Goal: Transaction & Acquisition: Purchase product/service

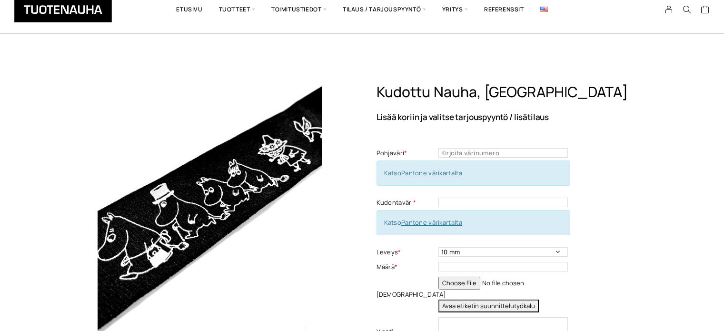
scroll to position [608, 0]
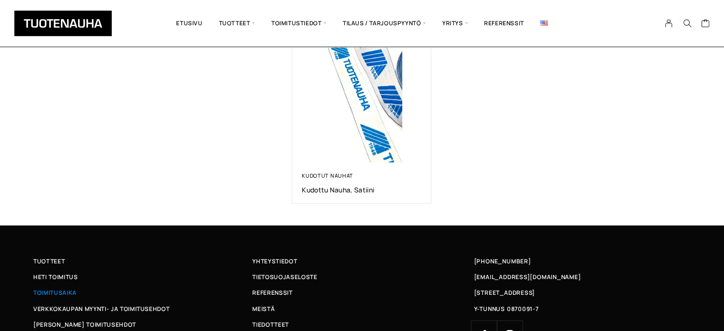
click at [63, 291] on span "Toimitusaika" at bounding box center [54, 292] width 43 height 10
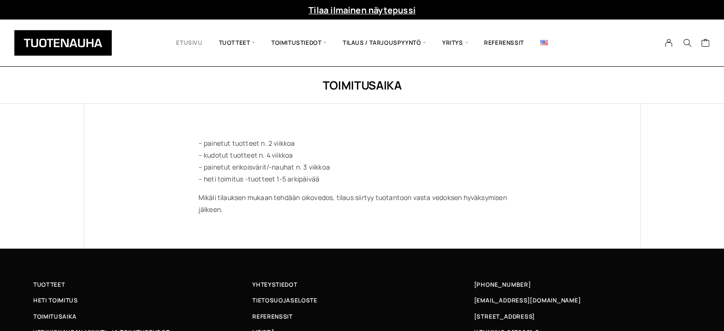
click at [194, 40] on link "Etusivu" at bounding box center [189, 43] width 42 height 32
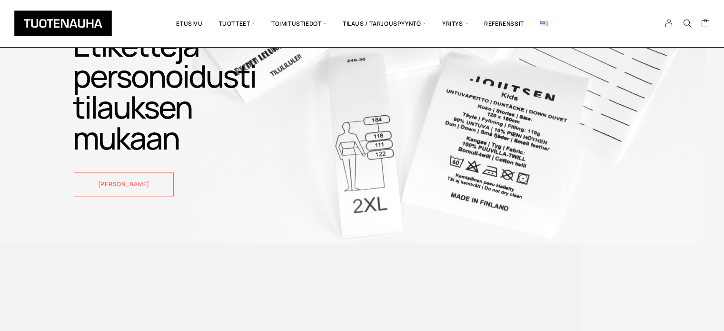
scroll to position [1241, 0]
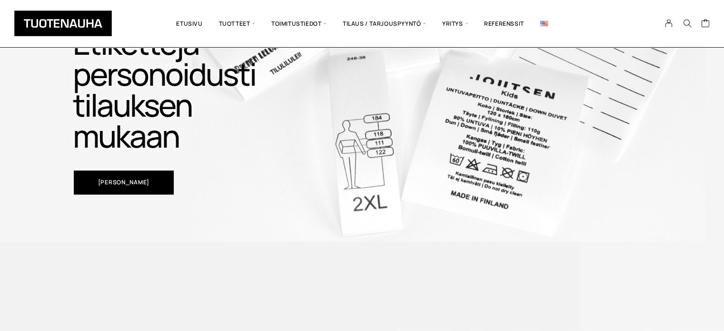
click at [124, 185] on span "Katso tuotteita" at bounding box center [123, 182] width 51 height 6
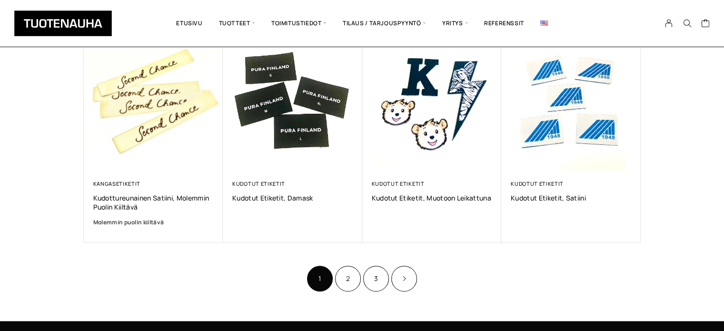
scroll to position [595, 0]
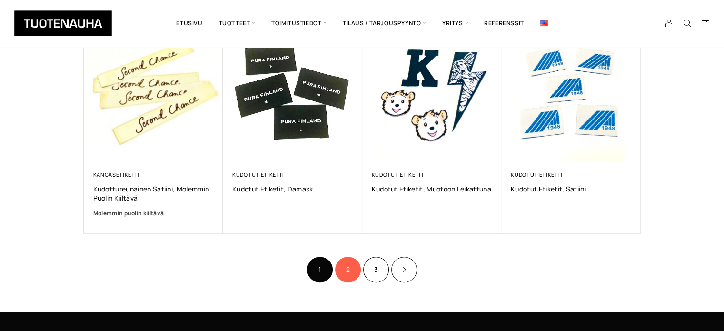
click at [346, 268] on link "2" at bounding box center [348, 270] width 26 height 26
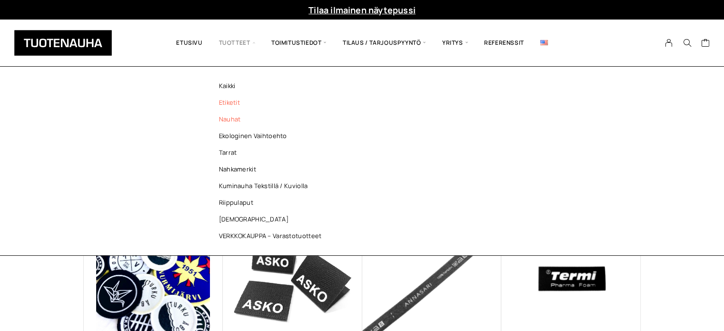
click at [228, 119] on link "Nauhat" at bounding box center [273, 119] width 138 height 17
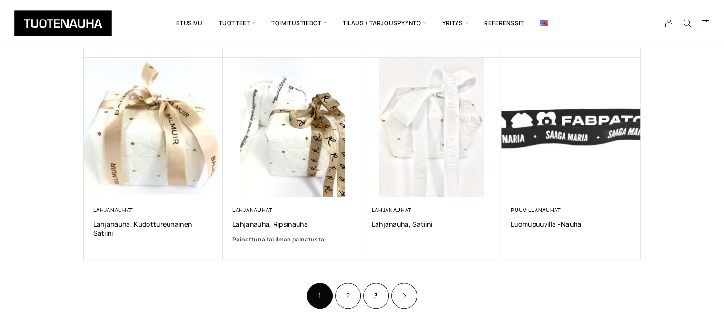
scroll to position [573, 0]
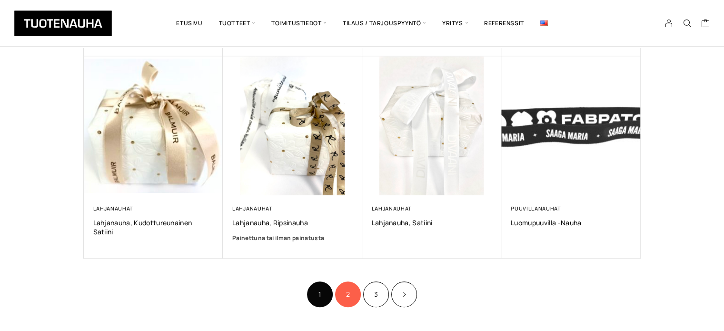
click at [348, 295] on link "2" at bounding box center [348, 294] width 26 height 26
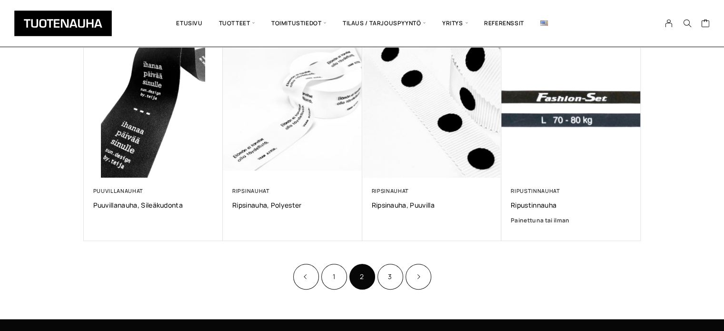
scroll to position [585, 0]
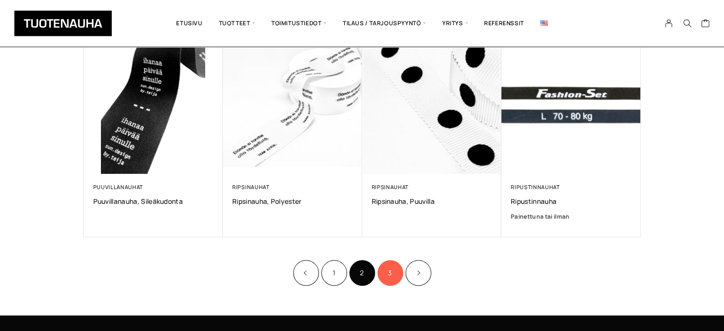
click at [390, 270] on link "3" at bounding box center [390, 273] width 26 height 26
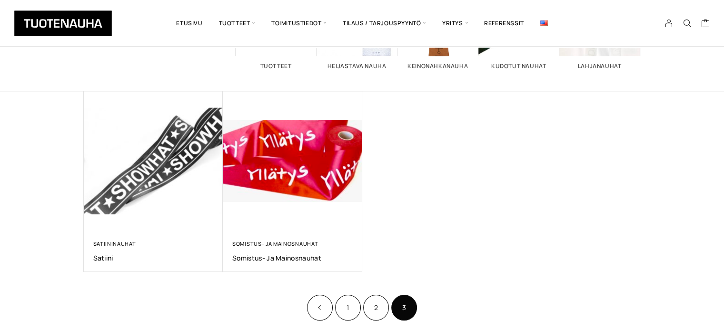
scroll to position [152, 0]
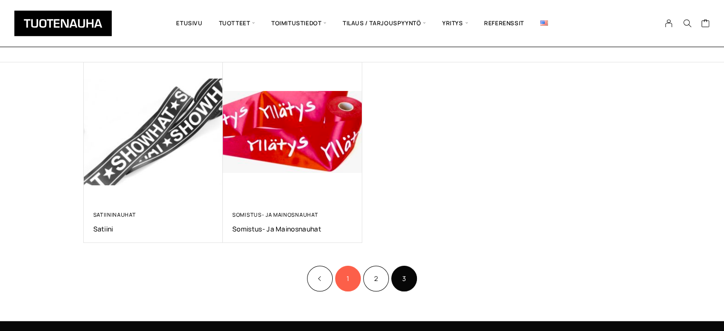
click at [347, 277] on link "1" at bounding box center [348, 279] width 26 height 26
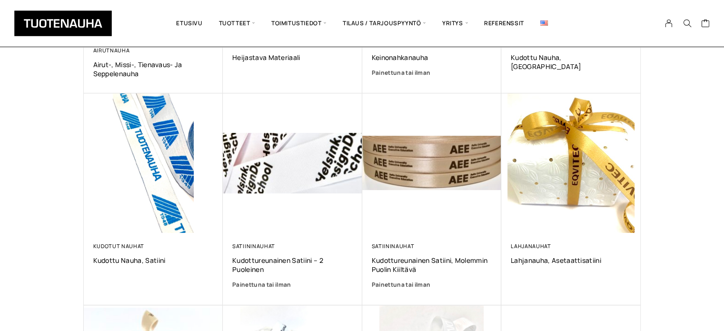
scroll to position [343, 0]
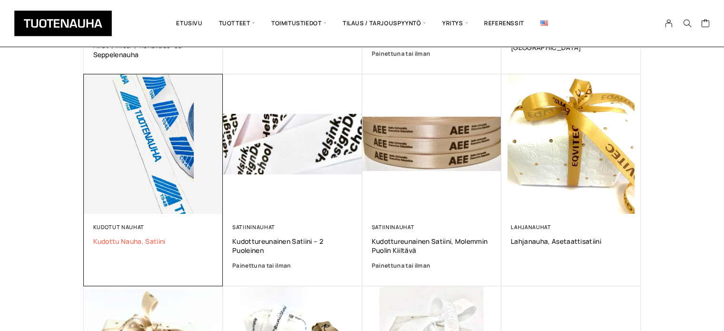
click at [134, 240] on span "Kudottu nauha, satiini" at bounding box center [153, 241] width 120 height 9
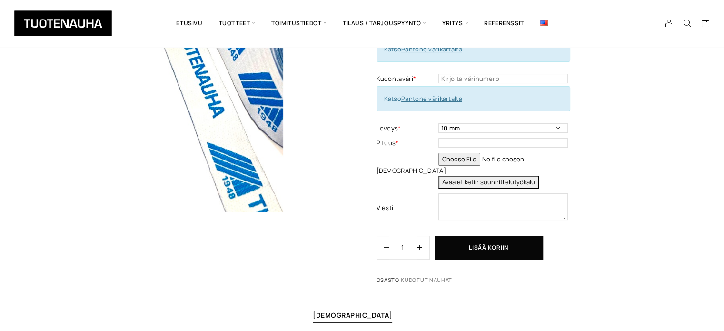
scroll to position [120, 0]
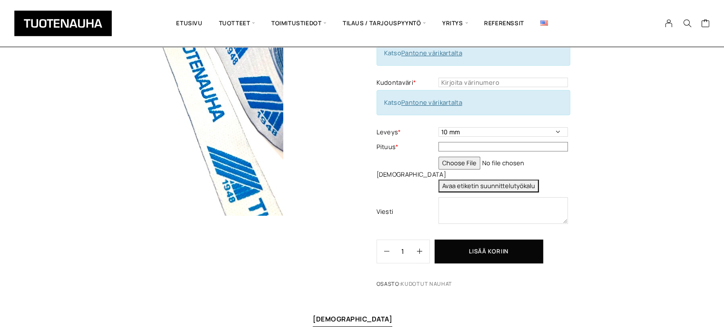
click at [468, 147] on input "text" at bounding box center [502, 147] width 129 height 10
type input "9"
type input "100 mm"
click at [506, 183] on button "Avaa etiketin suunnittelutyökalu" at bounding box center [488, 185] width 100 height 13
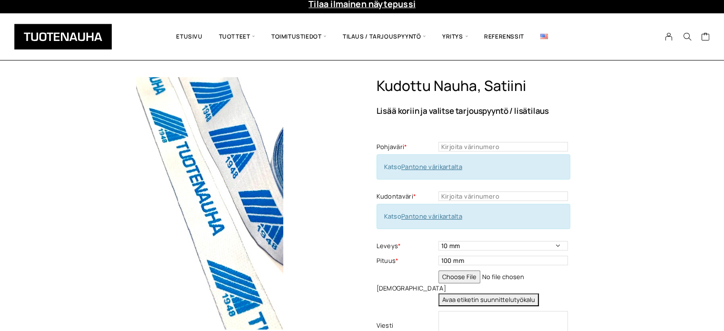
scroll to position [0, 0]
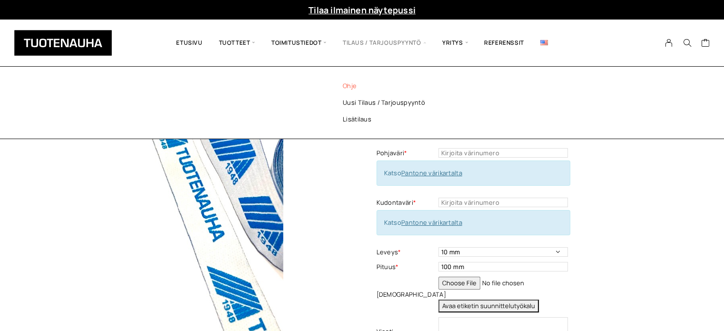
click at [352, 87] on link "Ohje" at bounding box center [396, 86] width 138 height 17
